Goal: Task Accomplishment & Management: Use online tool/utility

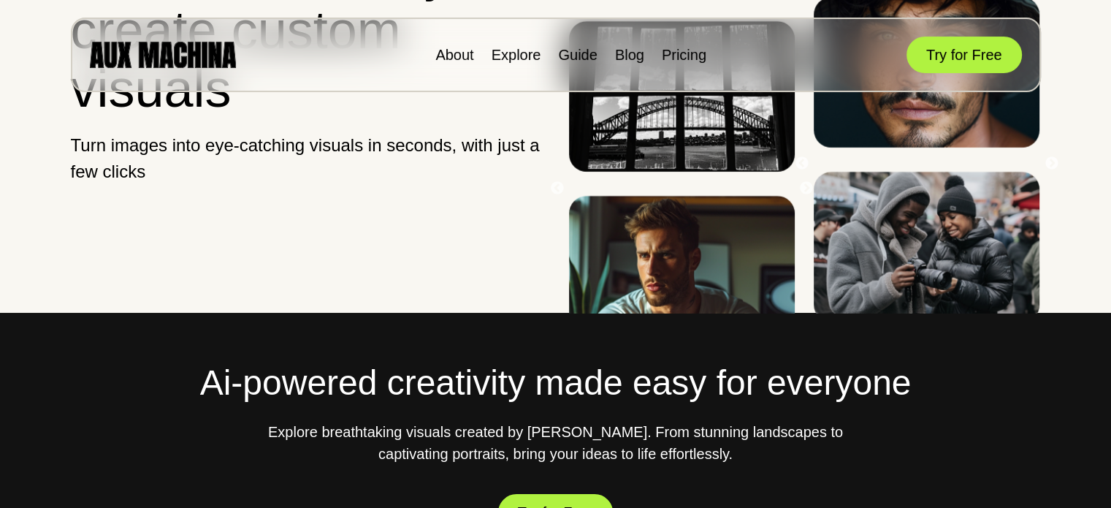
scroll to position [187, 0]
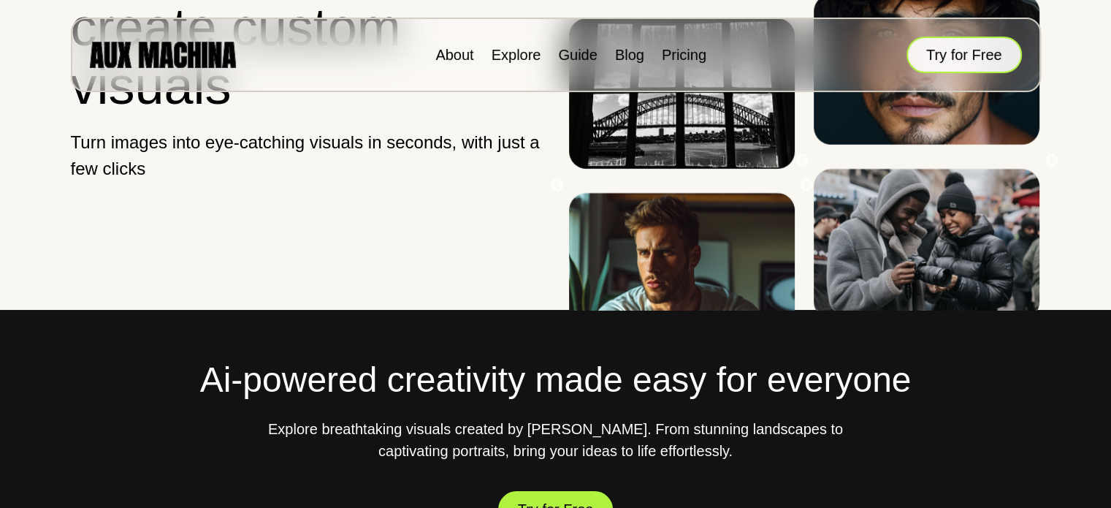
click at [969, 43] on button "Try for Free" at bounding box center [964, 55] width 115 height 37
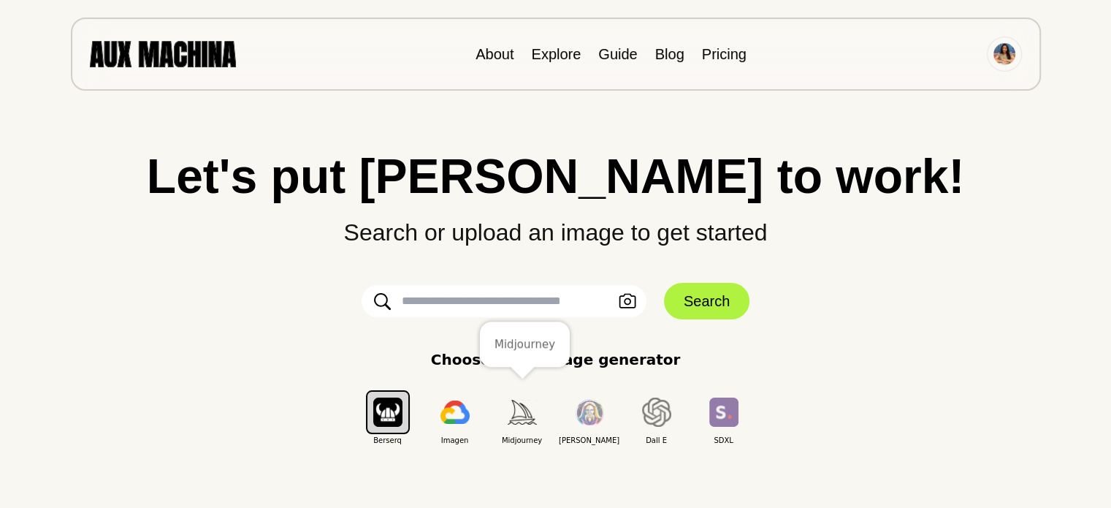
click at [514, 409] on img "button" at bounding box center [522, 412] width 29 height 24
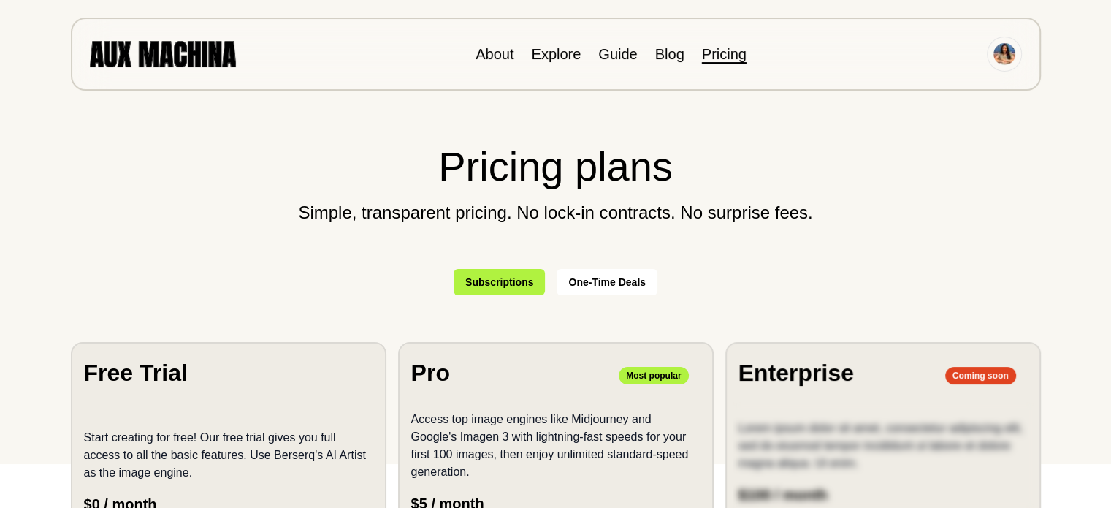
scroll to position [43, 0]
click at [576, 286] on button "One-Time Deals" at bounding box center [607, 283] width 101 height 26
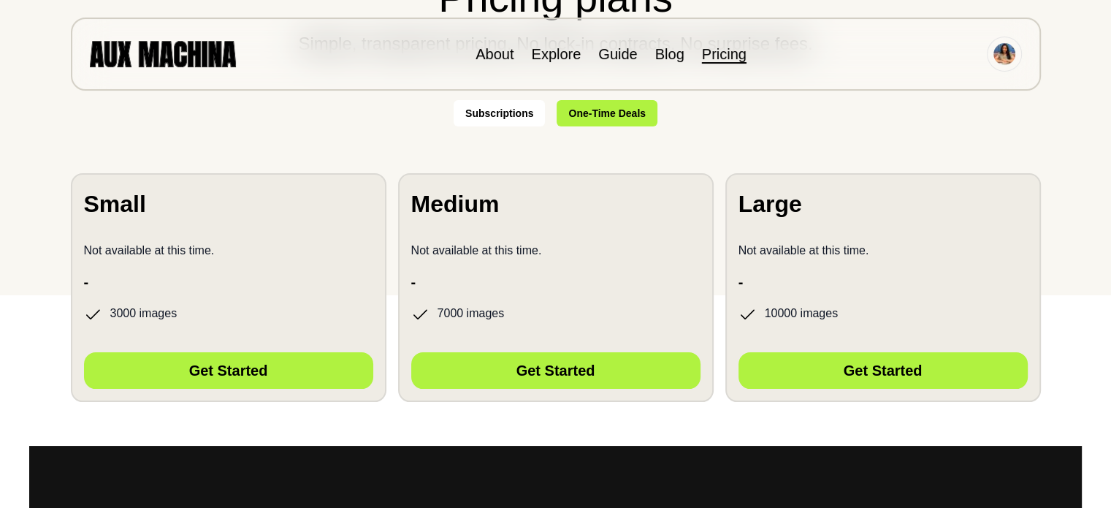
scroll to position [213, 0]
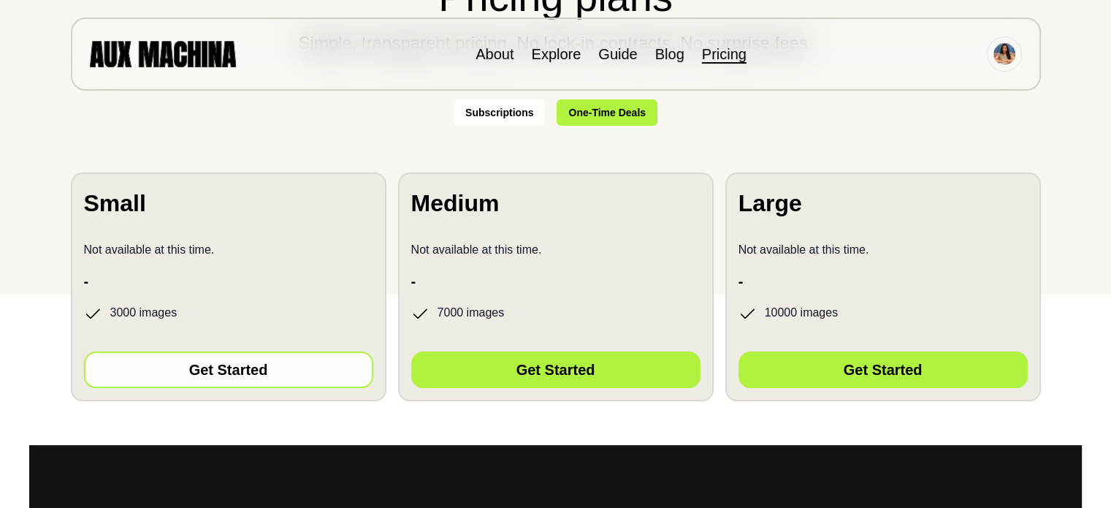
click at [262, 367] on button "Get Started" at bounding box center [228, 369] width 289 height 37
click at [313, 362] on button "Get Started" at bounding box center [228, 369] width 289 height 37
click at [289, 372] on button "Get Started" at bounding box center [228, 369] width 289 height 37
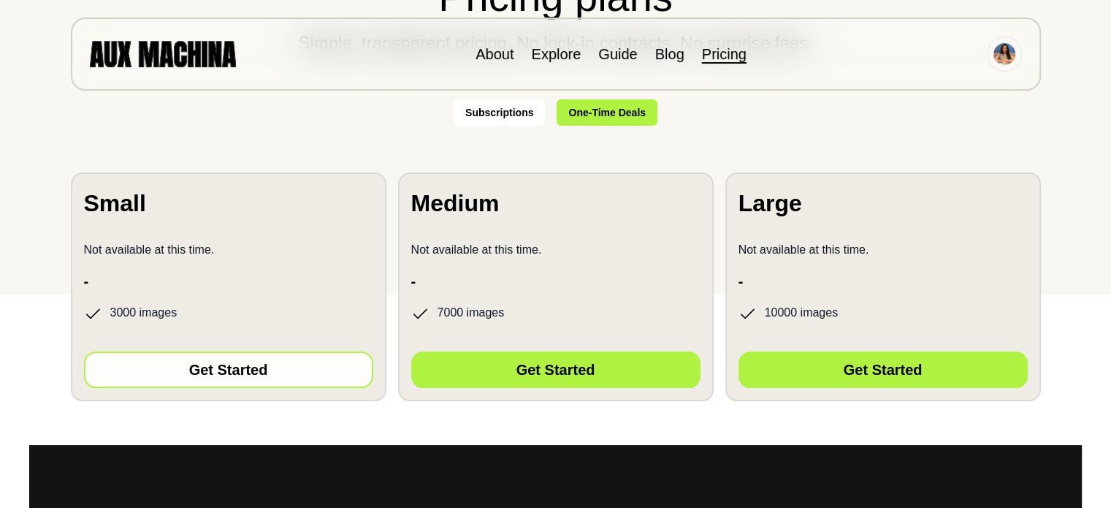
click at [289, 372] on button "Get Started" at bounding box center [228, 369] width 289 height 37
click at [248, 365] on button "Get Started" at bounding box center [228, 369] width 289 height 37
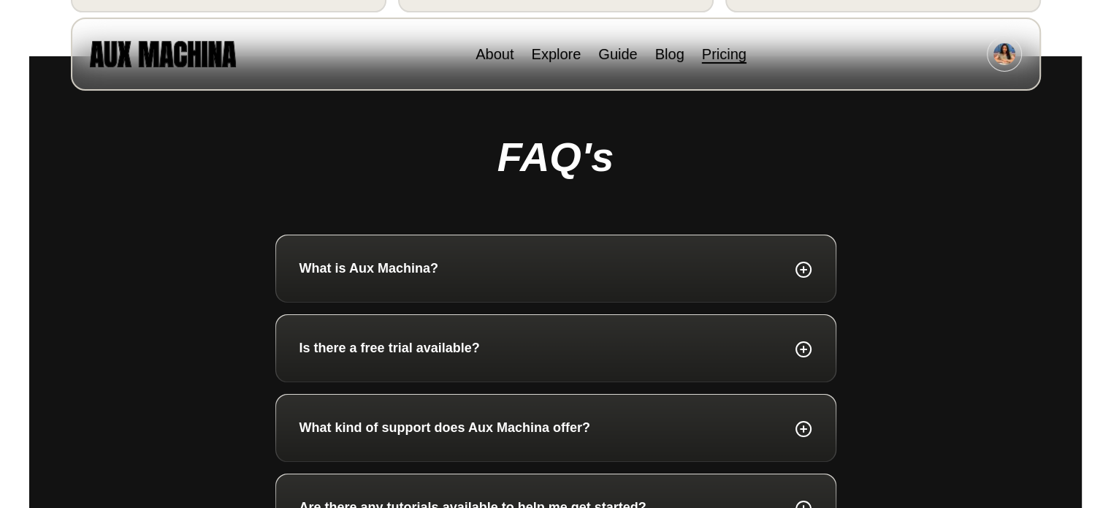
scroll to position [0, 0]
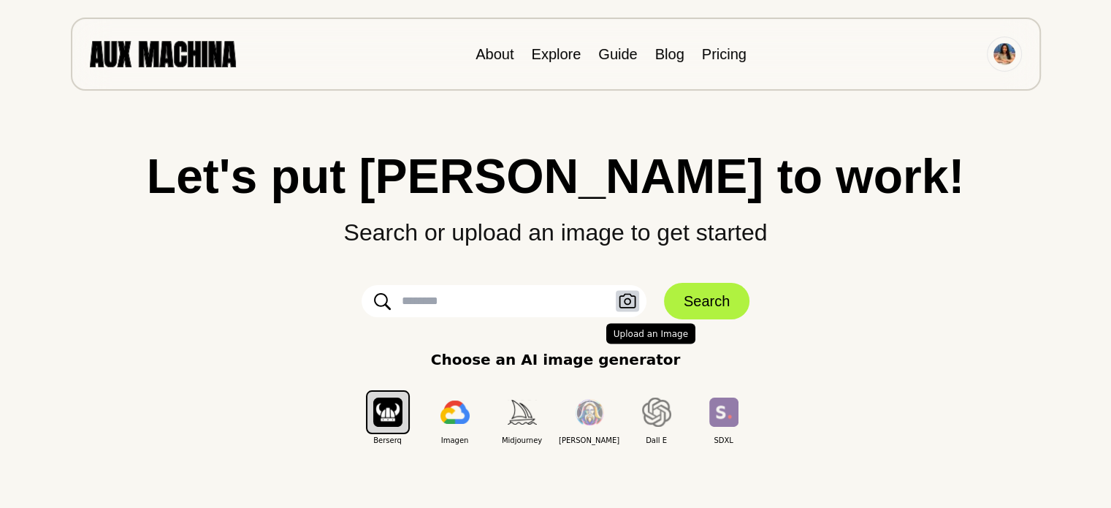
click at [633, 301] on icon "button" at bounding box center [628, 301] width 18 height 15
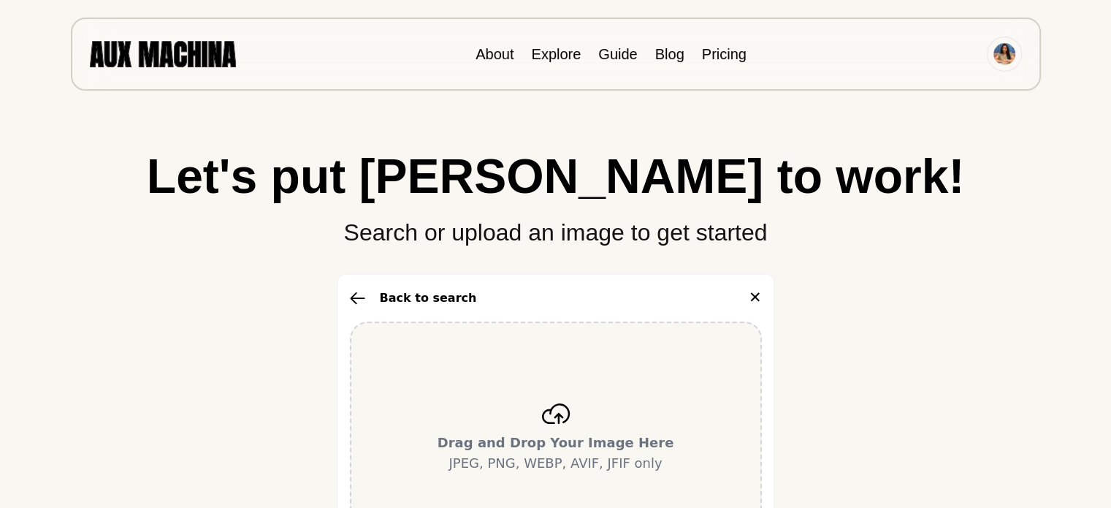
click at [549, 413] on icon at bounding box center [555, 413] width 28 height 20
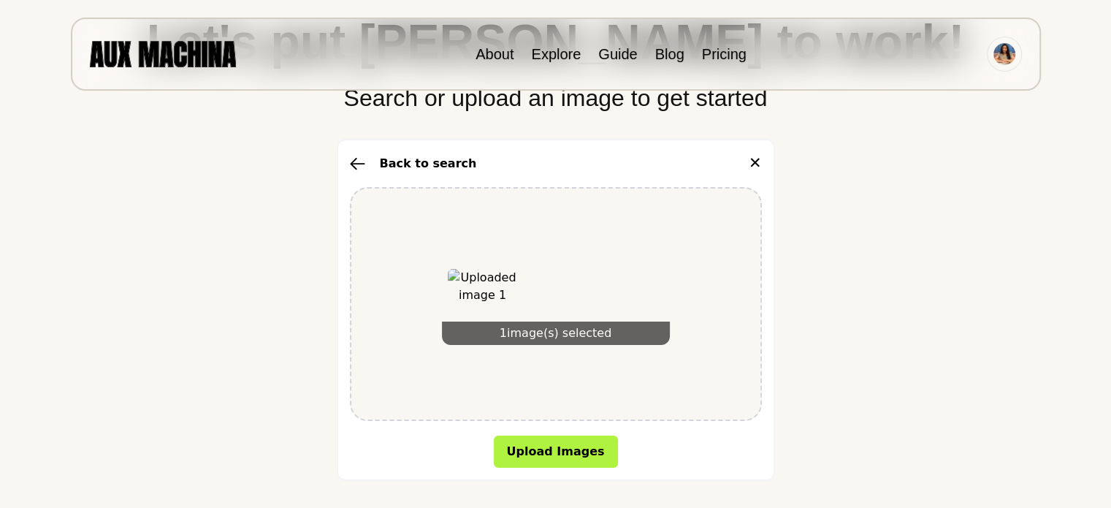
scroll to position [134, 0]
click at [357, 164] on icon "button" at bounding box center [357, 164] width 15 height 13
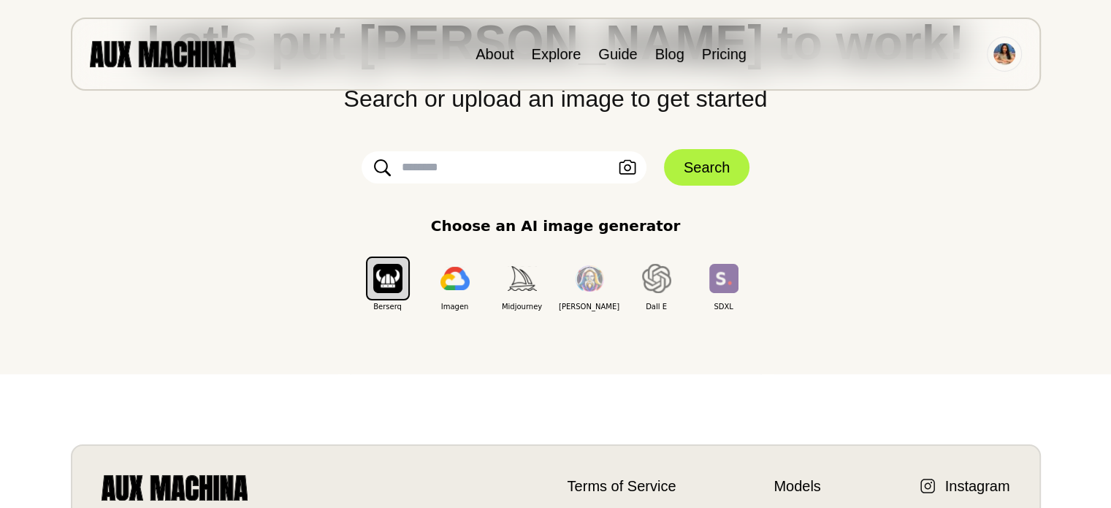
click at [563, 161] on input "text" at bounding box center [504, 167] width 285 height 32
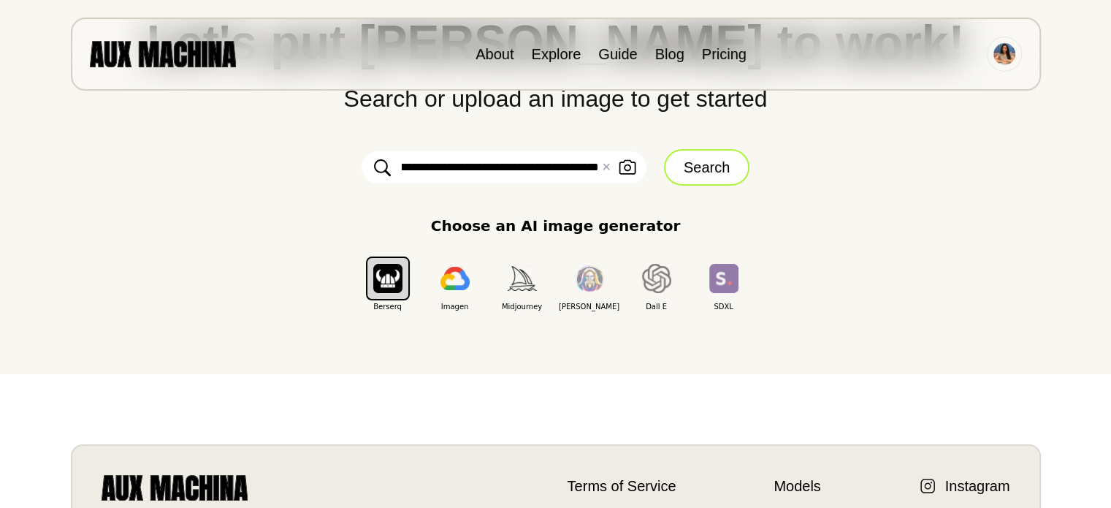
type input "**********"
click at [693, 169] on button "Search" at bounding box center [706, 167] width 85 height 37
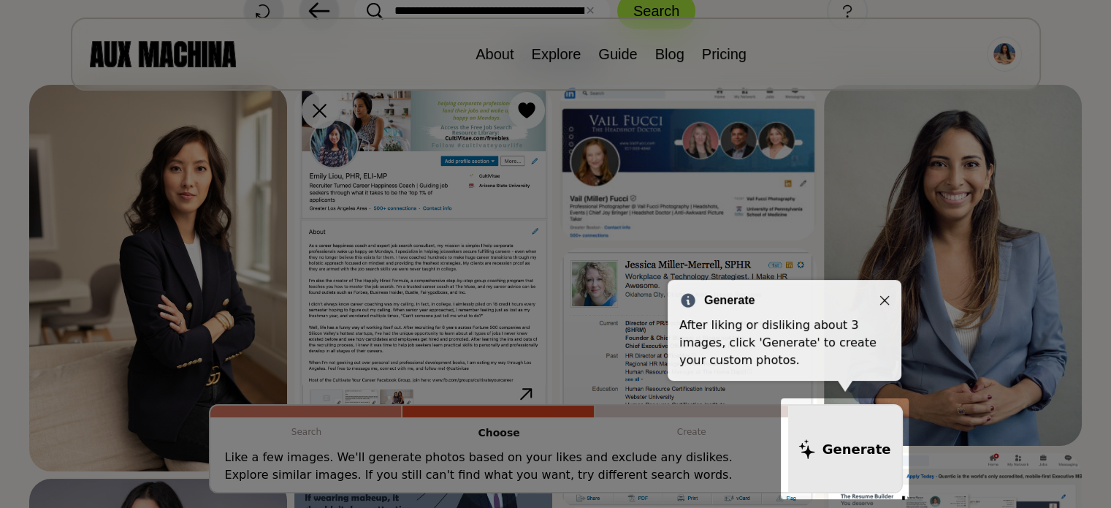
click at [883, 298] on icon "Close" at bounding box center [884, 300] width 9 height 9
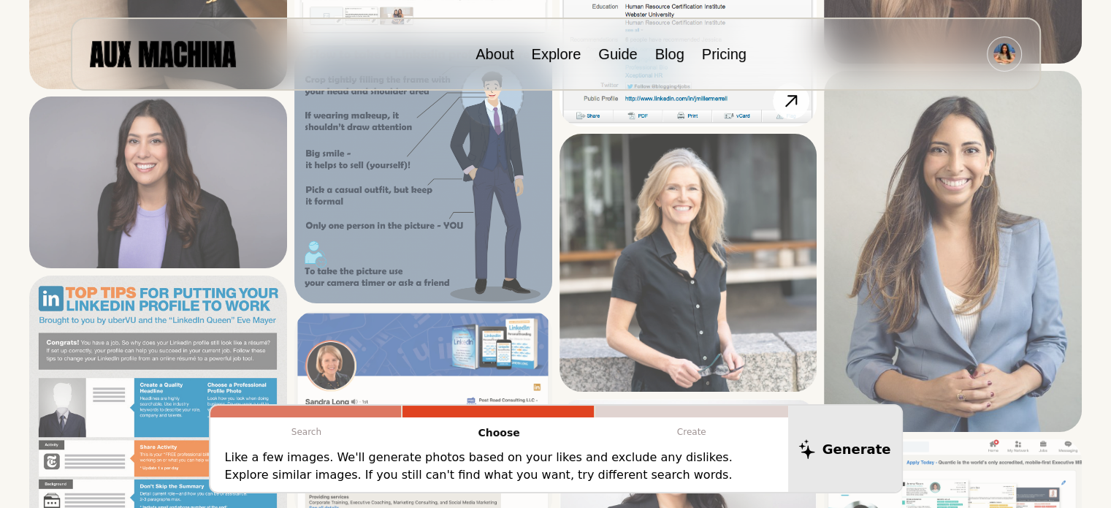
scroll to position [519, 0]
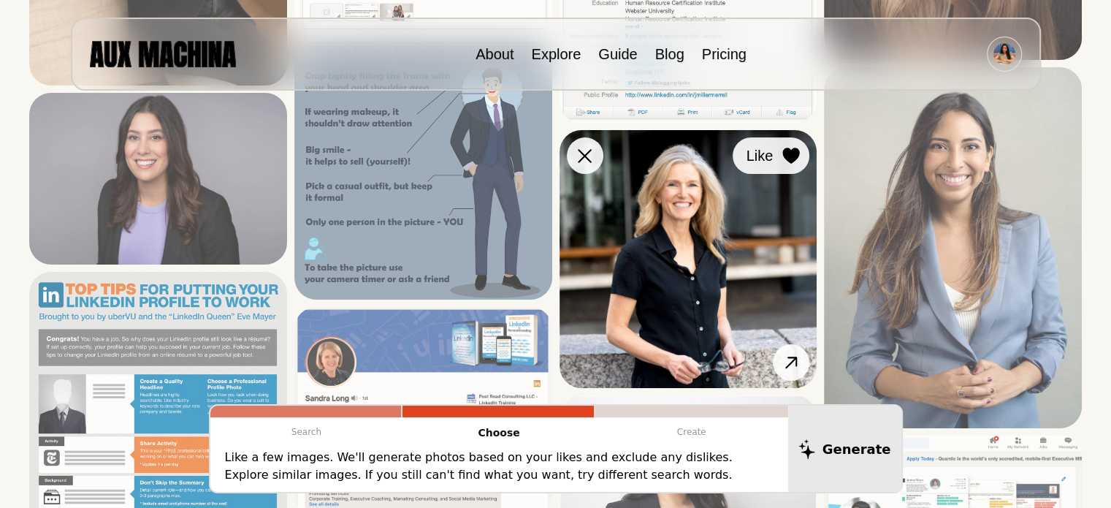
click at [779, 160] on button "Like" at bounding box center [771, 155] width 77 height 37
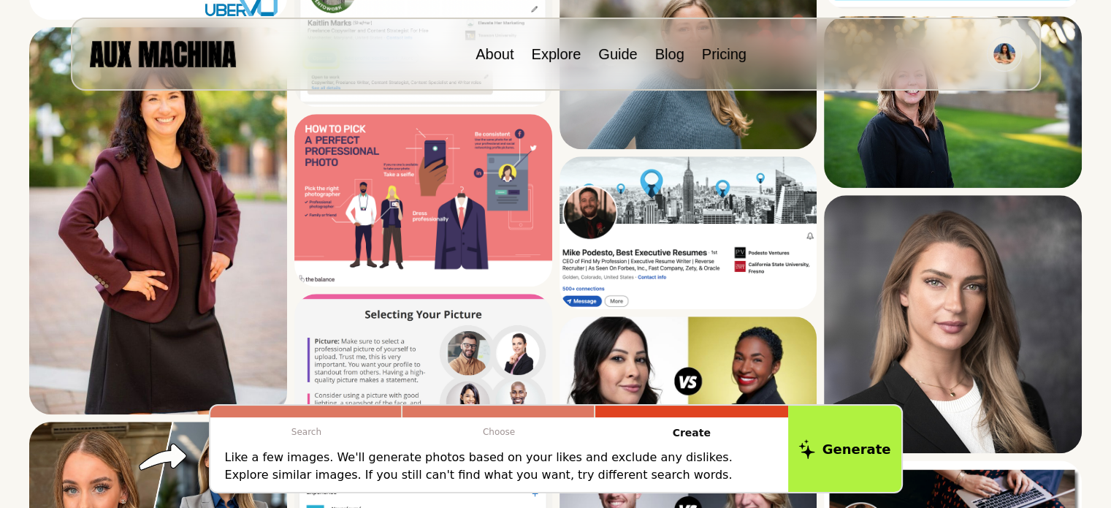
scroll to position [1125, 0]
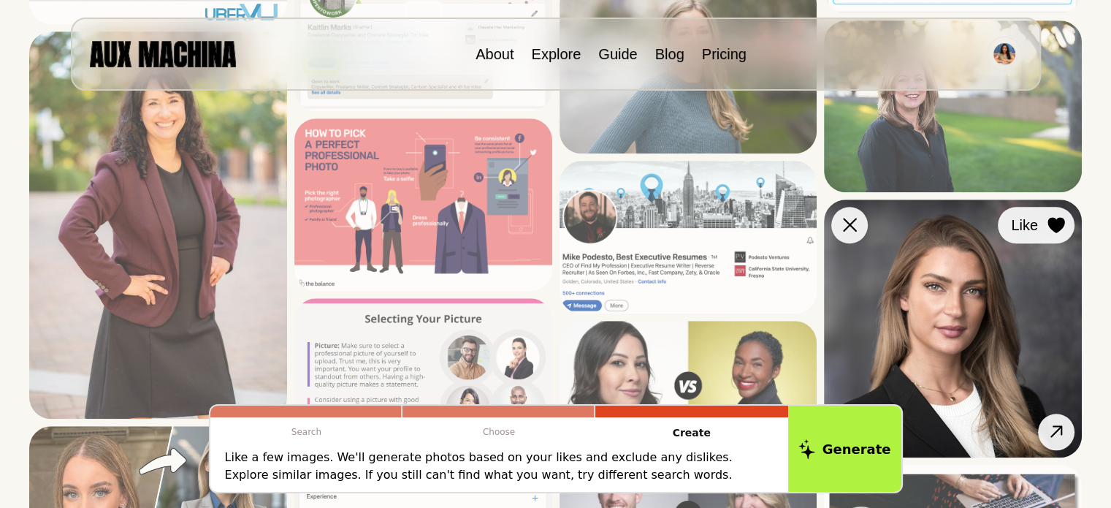
click at [1059, 220] on icon at bounding box center [1056, 225] width 17 height 16
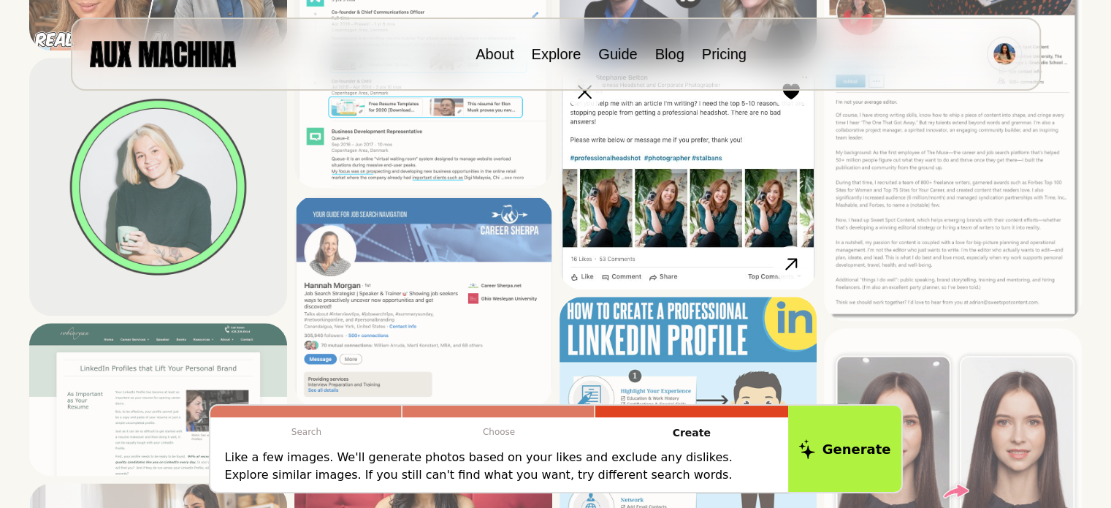
scroll to position [1648, 0]
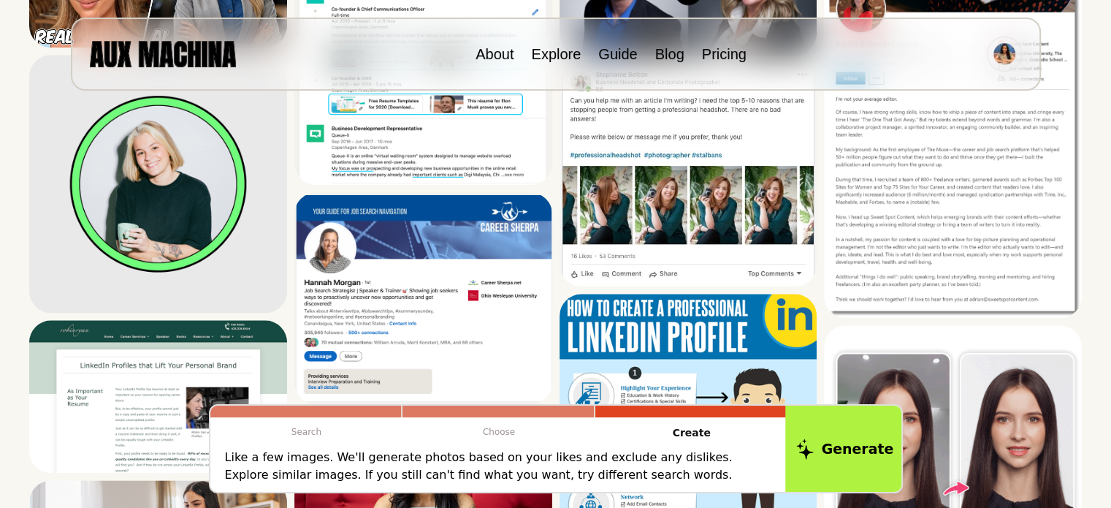
click at [833, 441] on button "Generate" at bounding box center [844, 448] width 119 height 91
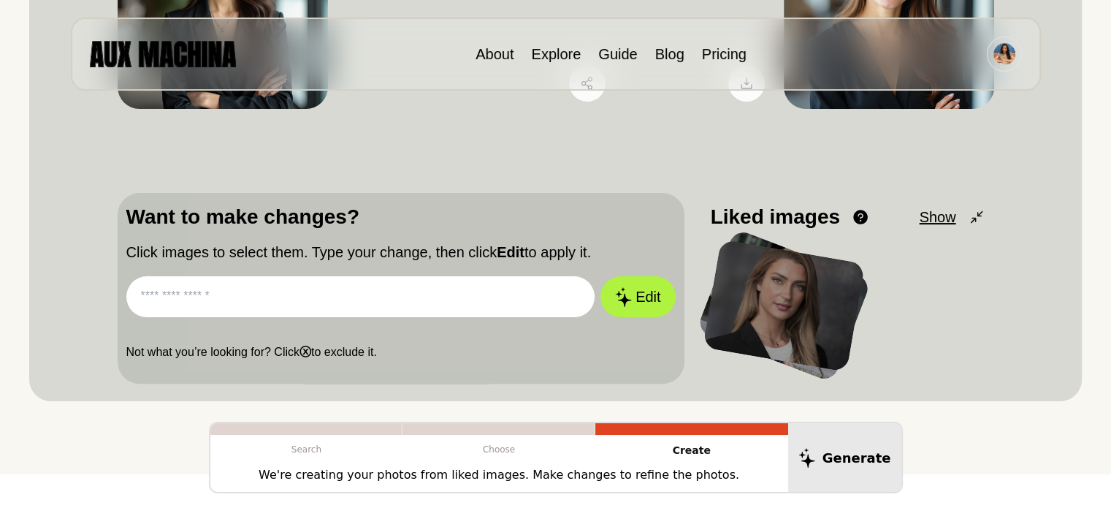
scroll to position [333, 0]
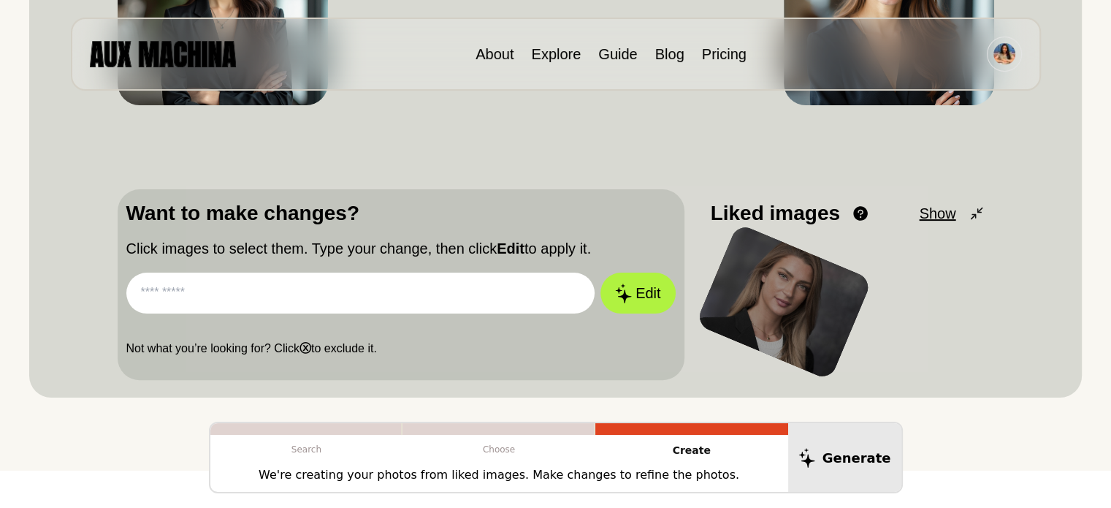
click at [299, 438] on p "Search" at bounding box center [306, 449] width 193 height 29
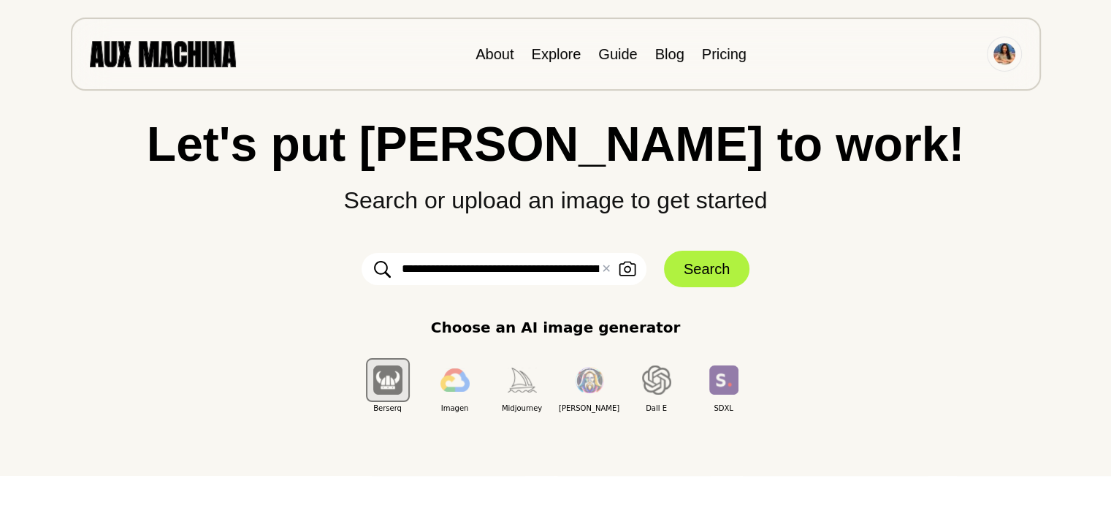
scroll to position [34, 0]
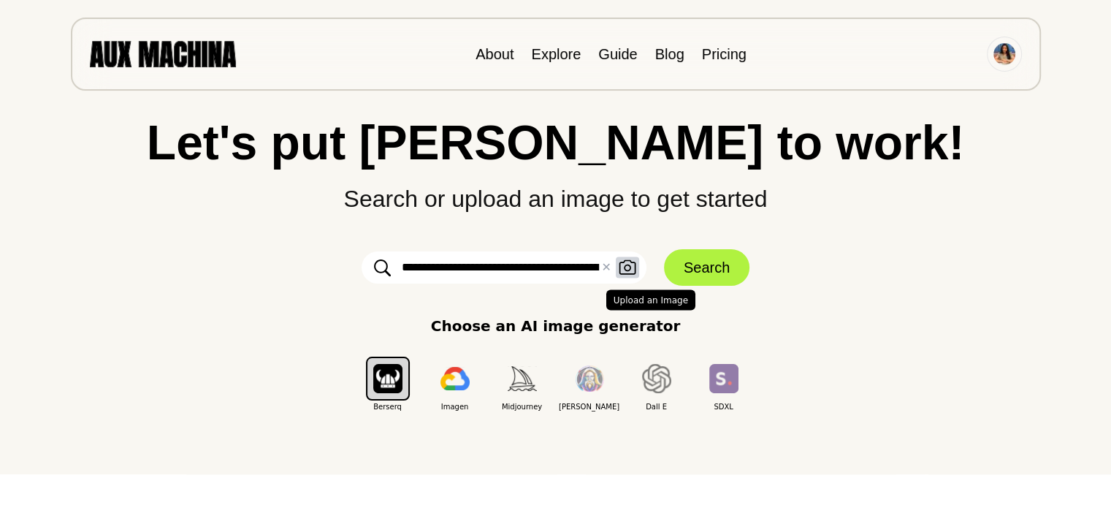
click at [620, 262] on icon "button" at bounding box center [627, 267] width 17 height 15
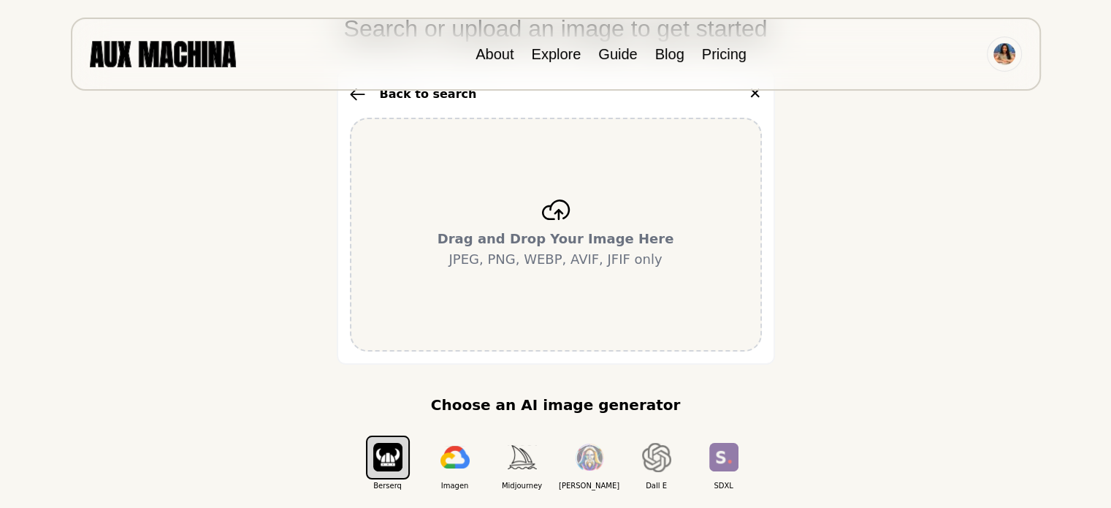
scroll to position [203, 0]
click at [575, 238] on b "Drag and Drop Your Image Here" at bounding box center [556, 239] width 237 height 15
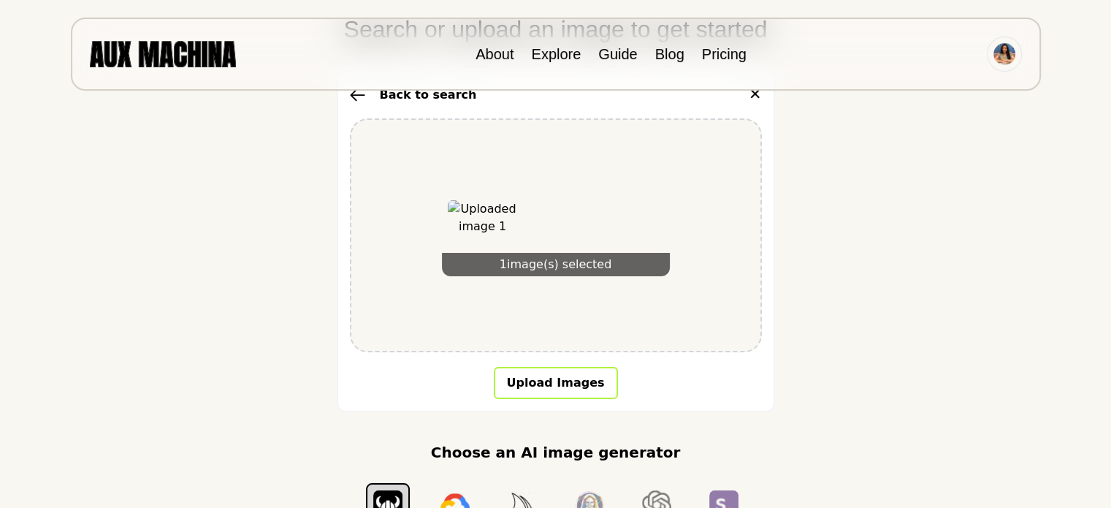
click at [538, 372] on button "Upload Images" at bounding box center [556, 383] width 124 height 32
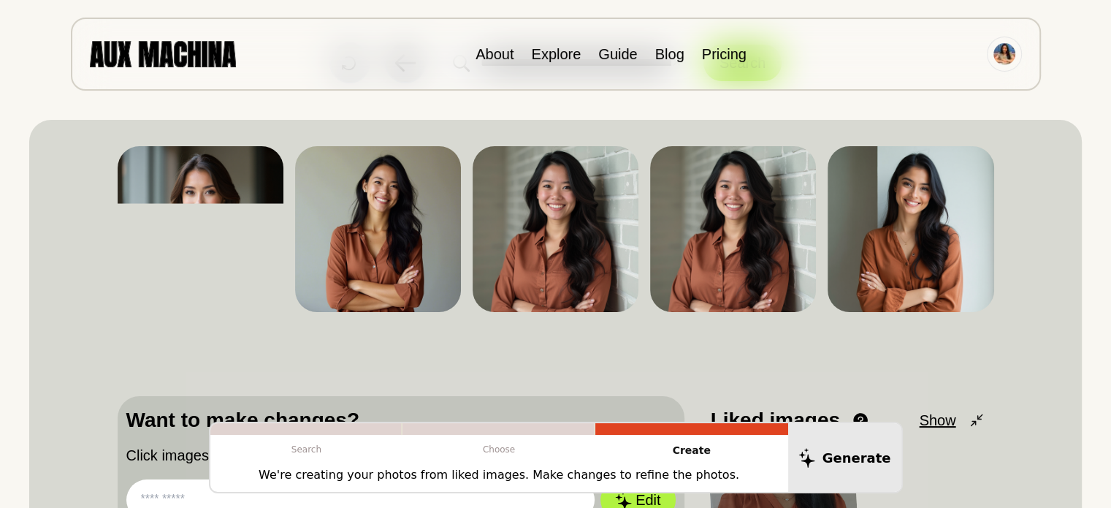
scroll to position [80, 0]
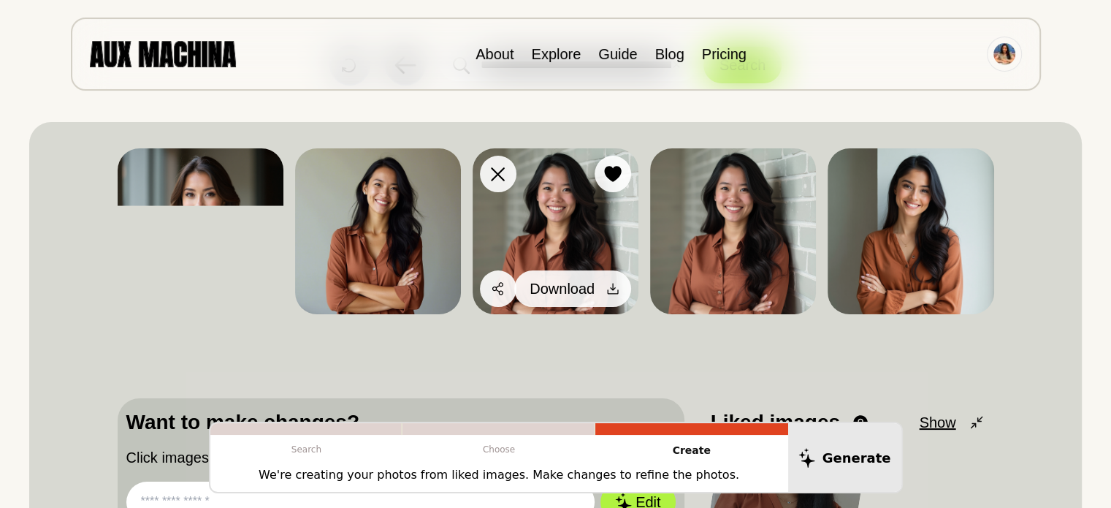
click at [610, 279] on div at bounding box center [613, 289] width 22 height 22
click at [605, 289] on div at bounding box center [613, 289] width 22 height 22
click at [614, 287] on icon at bounding box center [613, 288] width 15 height 15
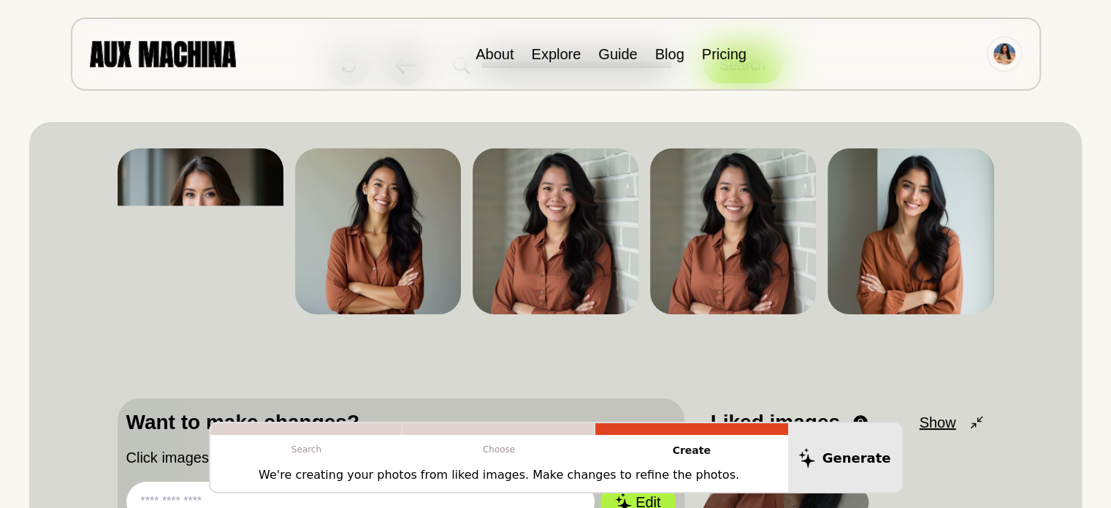
click at [1092, 284] on div "**********" at bounding box center [555, 299] width 1111 height 759
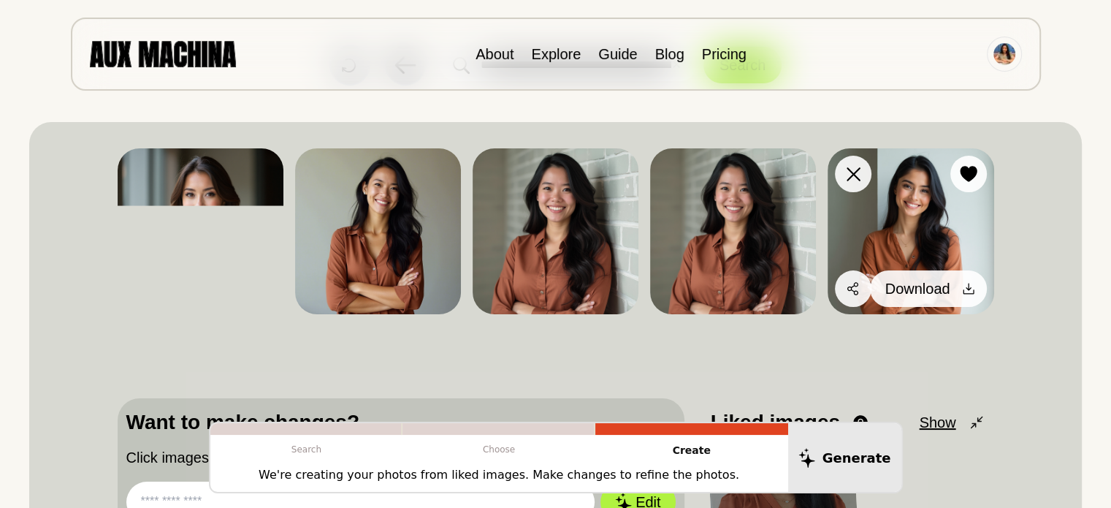
click at [969, 278] on div at bounding box center [969, 289] width 22 height 22
click at [918, 283] on span "Download" at bounding box center [917, 289] width 65 height 22
click at [915, 274] on button "Download" at bounding box center [928, 288] width 117 height 37
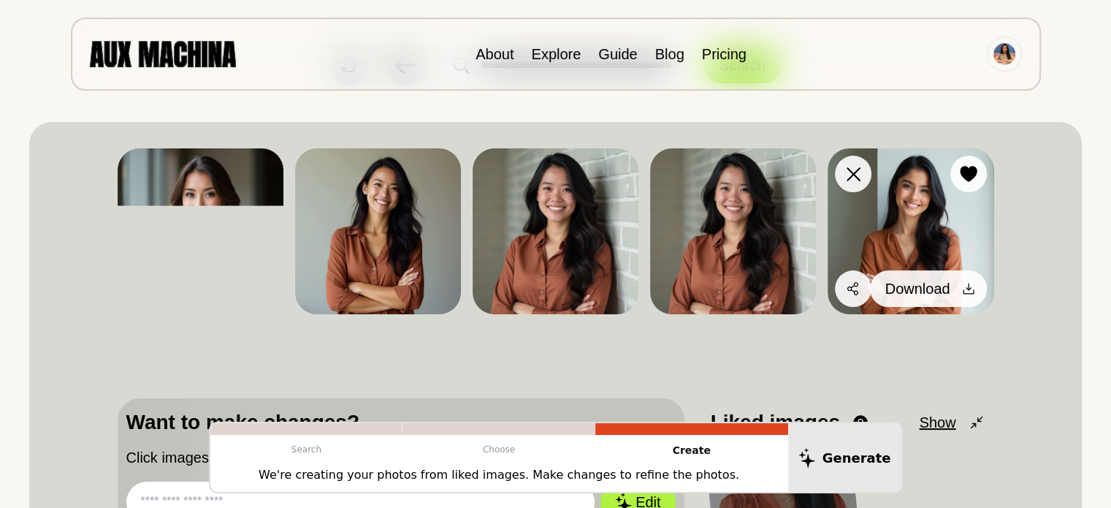
click at [958, 285] on div at bounding box center [969, 289] width 22 height 22
click at [956, 292] on button "Download" at bounding box center [928, 288] width 117 height 37
click at [959, 281] on div at bounding box center [969, 289] width 22 height 22
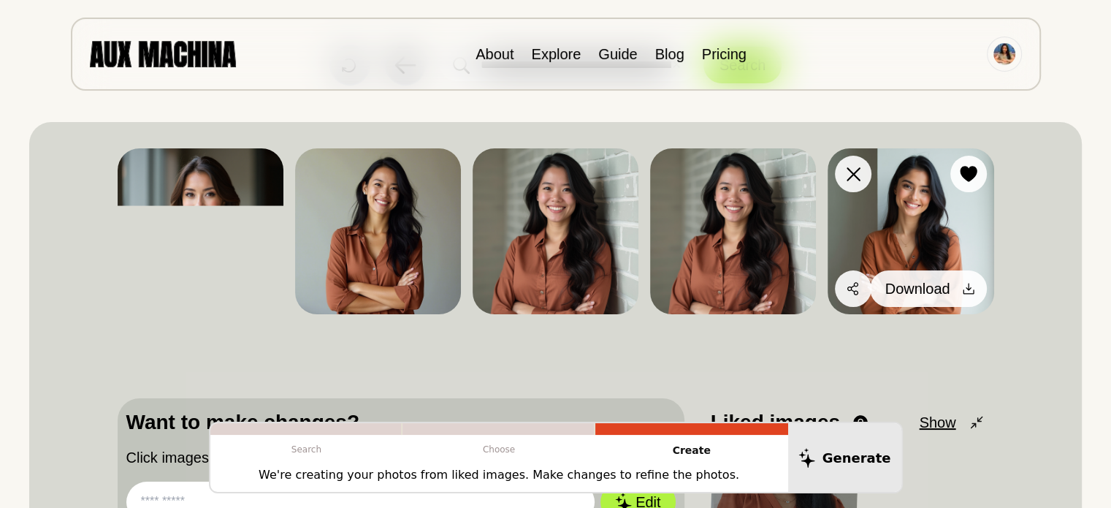
click at [959, 281] on div at bounding box center [969, 289] width 22 height 22
drag, startPoint x: 959, startPoint y: 281, endPoint x: 981, endPoint y: 283, distance: 22.0
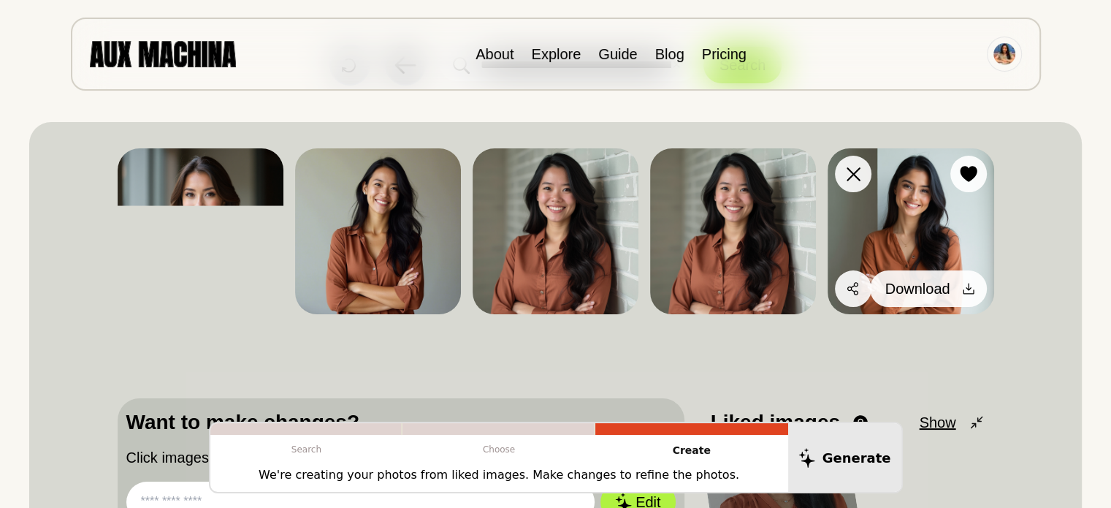
click at [981, 283] on button "Download" at bounding box center [928, 288] width 117 height 37
click at [965, 286] on icon at bounding box center [968, 288] width 15 height 15
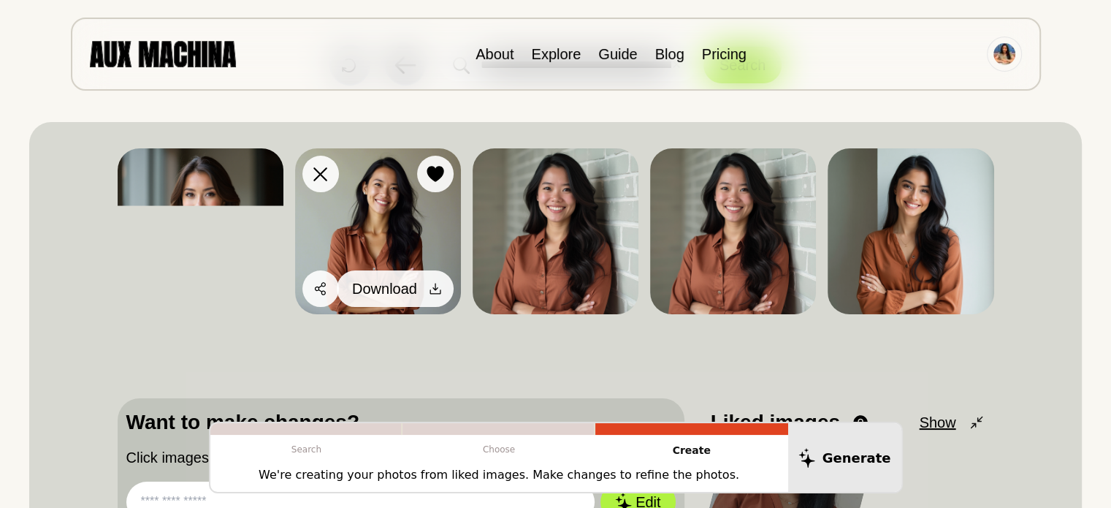
click at [433, 284] on icon at bounding box center [435, 288] width 15 height 15
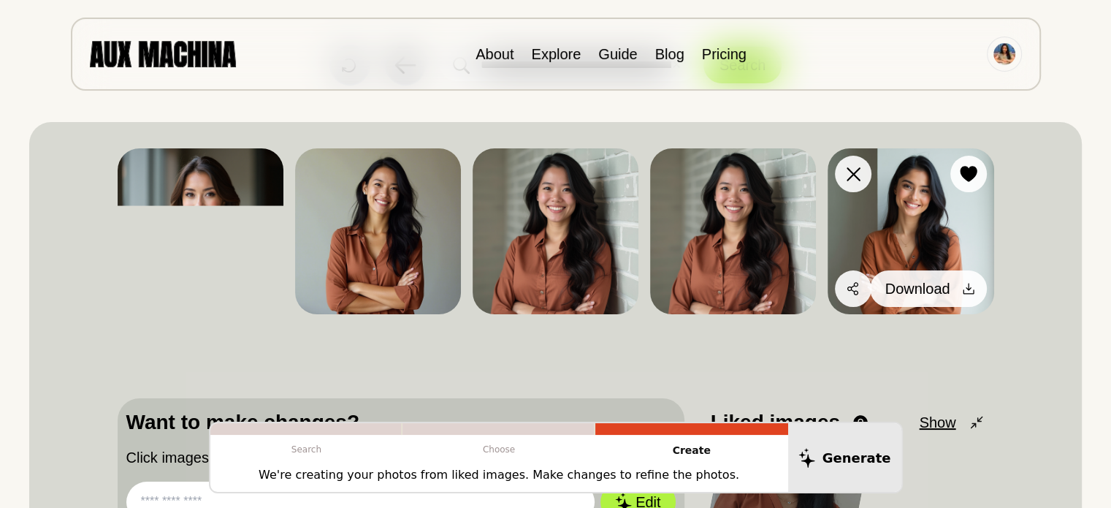
click at [969, 274] on button "Download" at bounding box center [928, 288] width 117 height 37
click at [959, 285] on div at bounding box center [969, 289] width 22 height 22
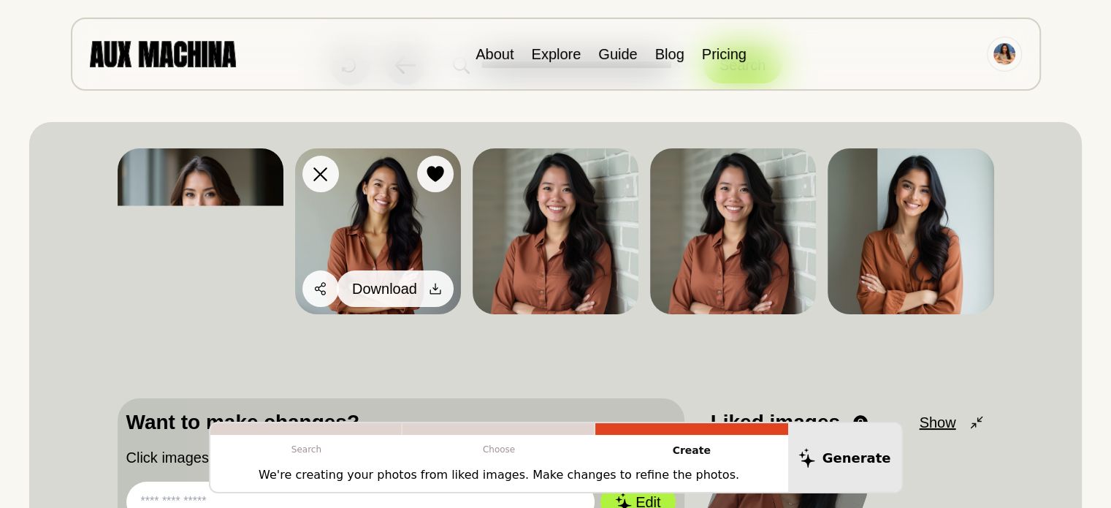
click at [433, 289] on icon at bounding box center [435, 288] width 15 height 15
click at [433, 286] on icon at bounding box center [435, 288] width 15 height 15
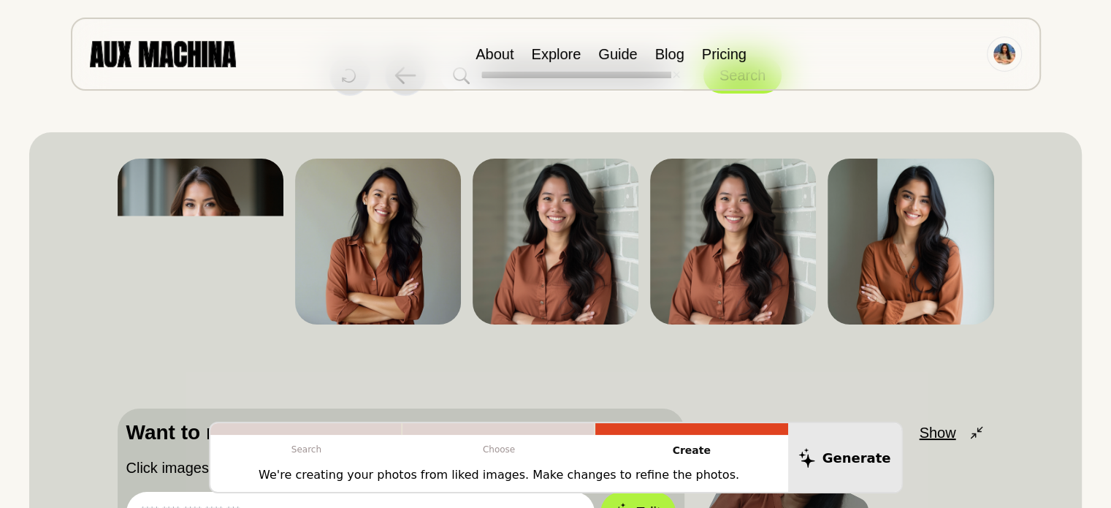
scroll to position [0, 0]
